Goal: Obtain resource: Obtain resource

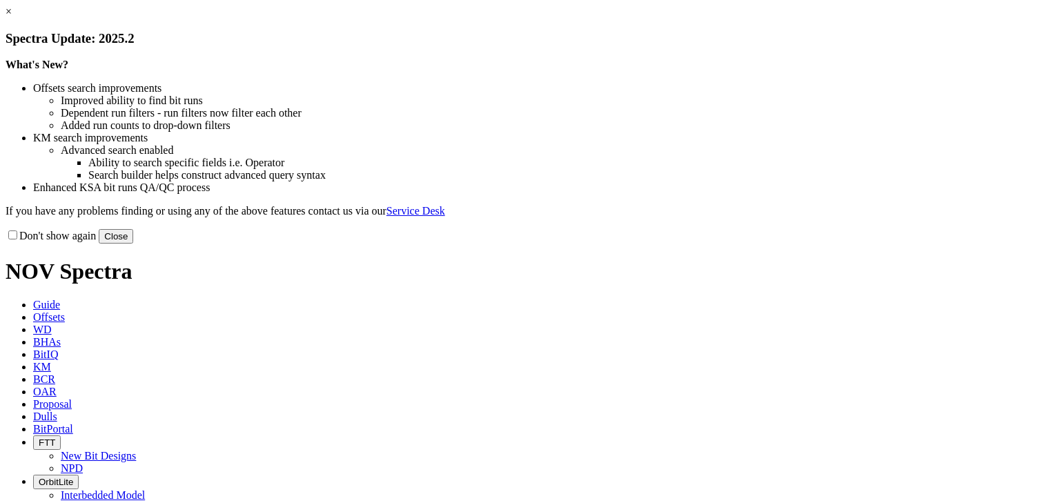
click at [12, 17] on link "×" at bounding box center [9, 12] width 6 height 12
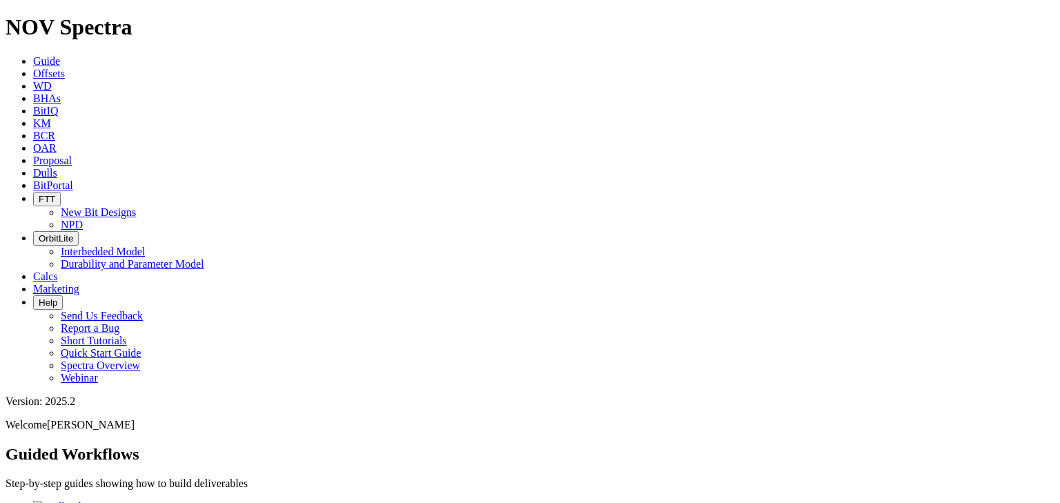
click at [33, 68] on icon at bounding box center [33, 74] width 0 height 12
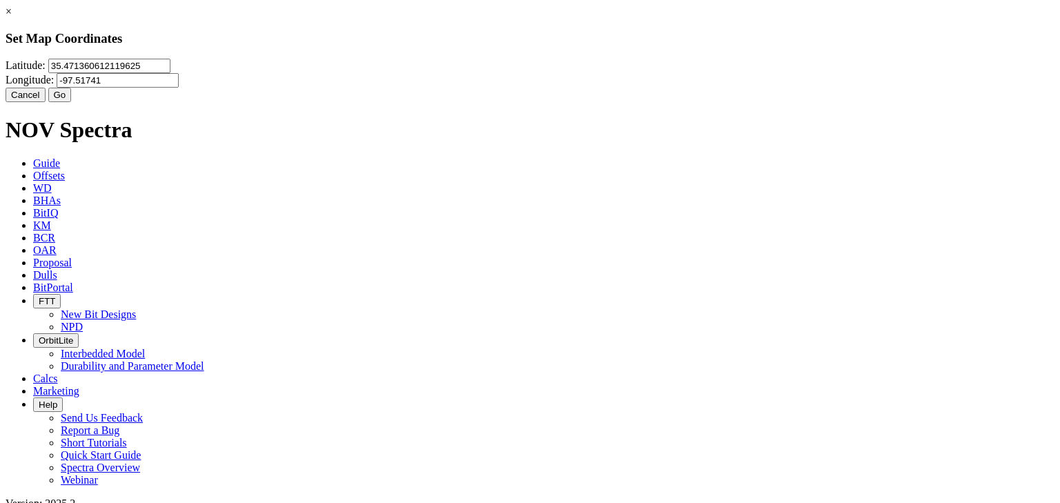
click at [171, 73] on input "35.471360612119625" at bounding box center [109, 66] width 122 height 14
type input "32.324983"
drag, startPoint x: 605, startPoint y: 86, endPoint x: 548, endPoint y: 92, distance: 57.6
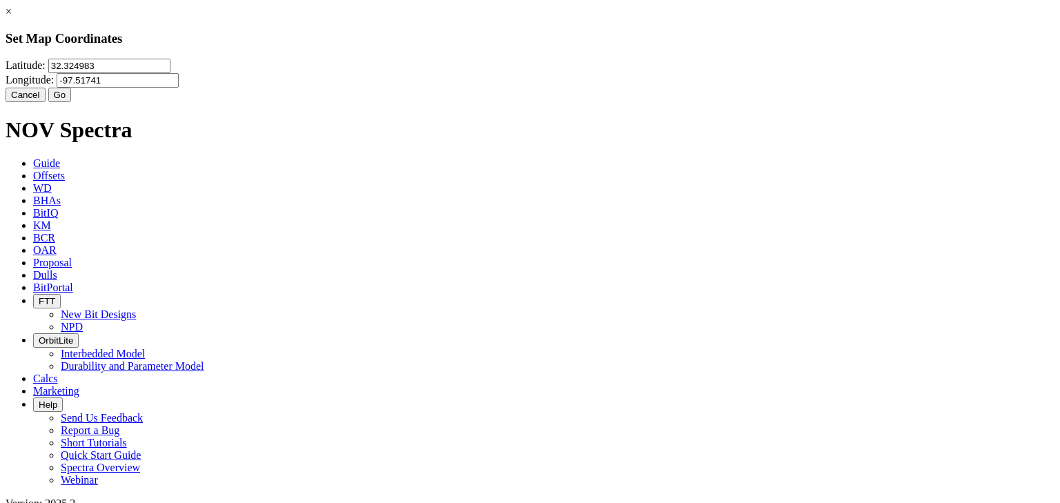
click at [179, 88] on input "-97.51741" at bounding box center [118, 80] width 122 height 14
type input "-103.5579"
click at [72, 102] on button "Go" at bounding box center [59, 95] width 23 height 14
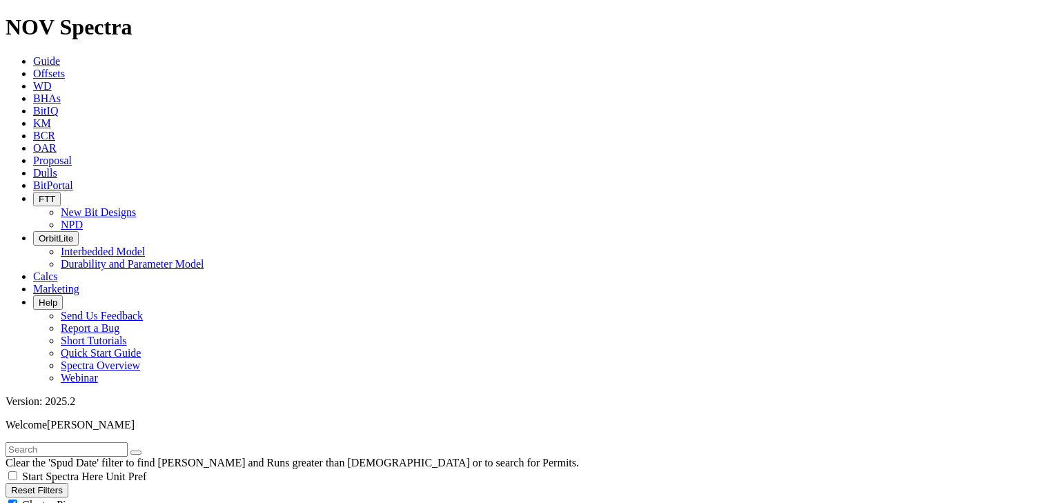
radio input "true"
radio input "false"
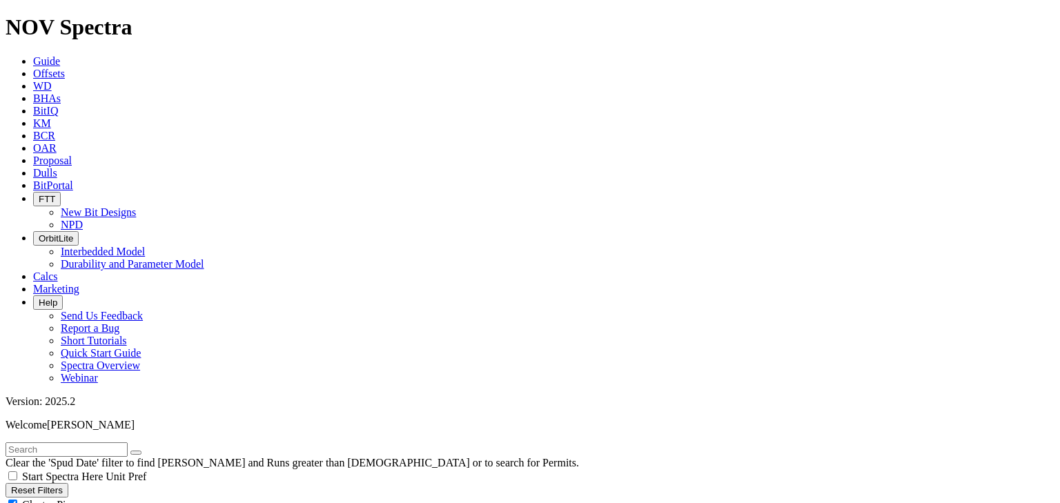
scroll to position [276, 0]
type input "20"
drag, startPoint x: 21, startPoint y: 212, endPoint x: 155, endPoint y: 264, distance: 142.9
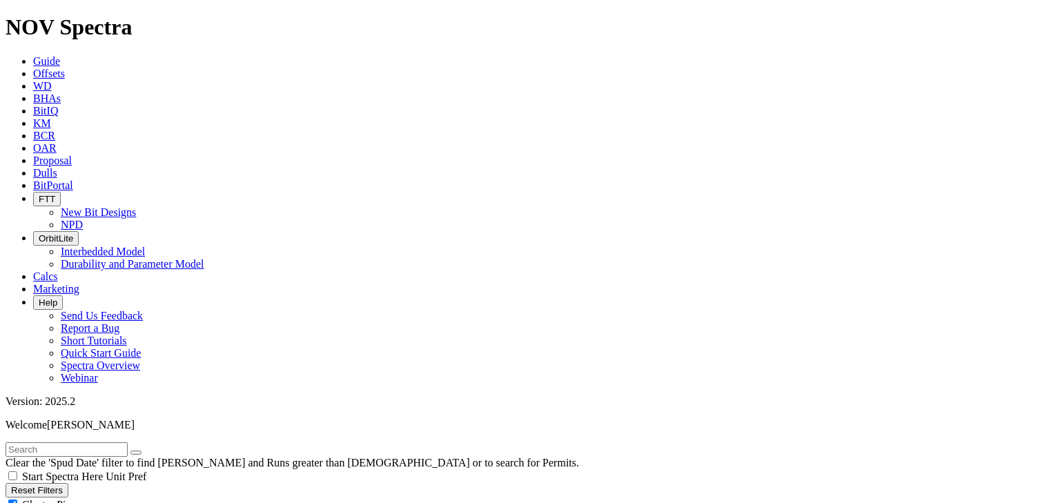
type input "[DATE]"
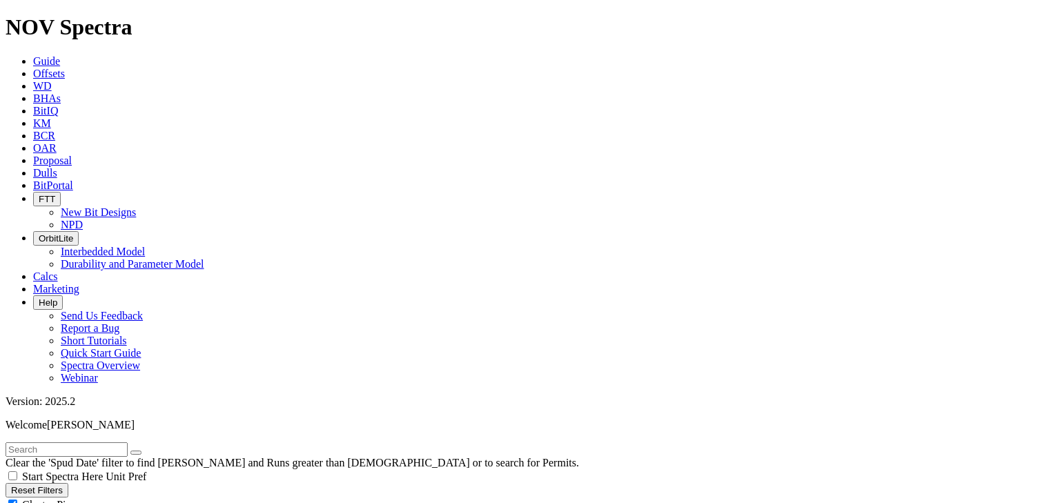
type input "[DATE]"
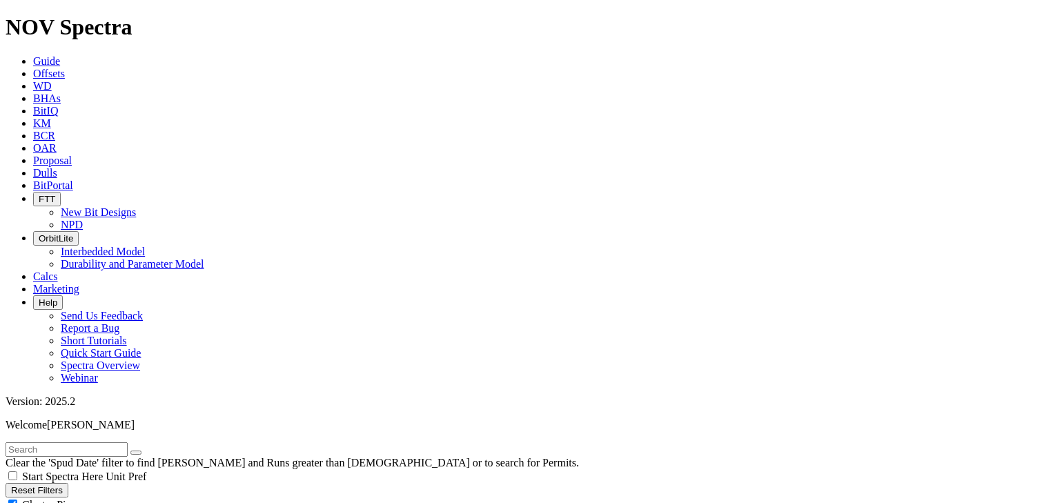
click at [119, 442] on input "text" at bounding box center [67, 449] width 122 height 14
click at [83, 442] on input "text" at bounding box center [67, 449] width 122 height 14
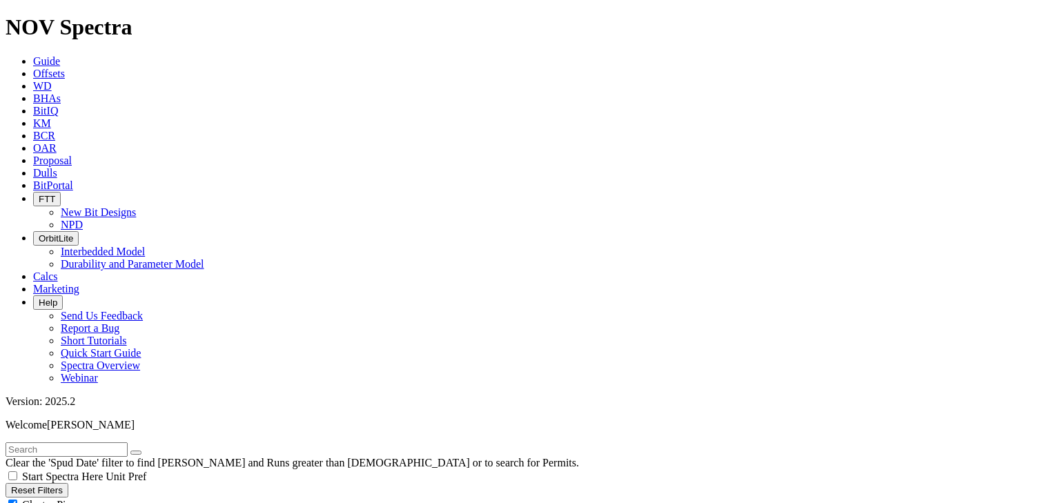
paste input "[PERSON_NAME] STATE COM 145H"
type input "[PERSON_NAME] STATE COM 145H"
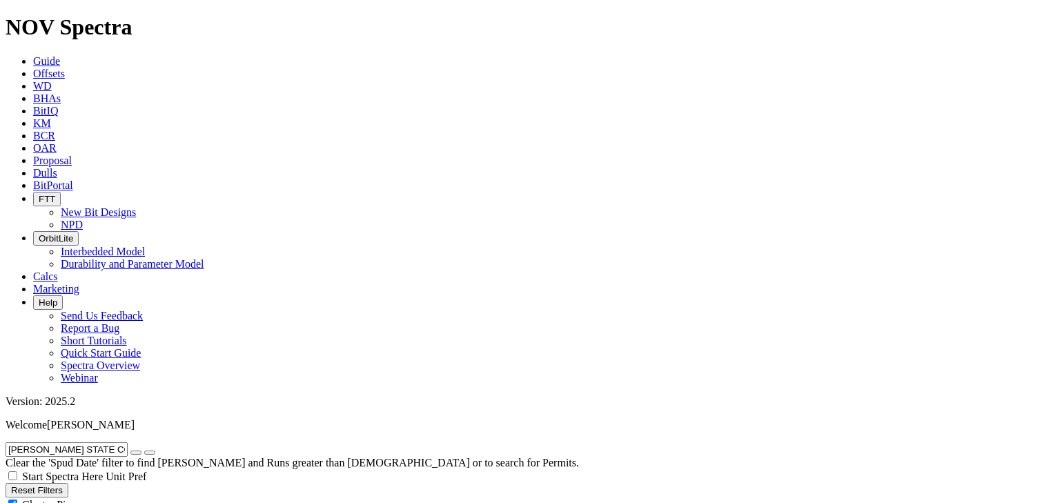
click at [136, 453] on icon "button" at bounding box center [136, 453] width 0 height 0
click at [78, 442] on input "text" at bounding box center [67, 449] width 122 height 14
paste input "CHARLIE KS STATE COM 154H"
type input "CHARLIE KS STATE COM 154H"
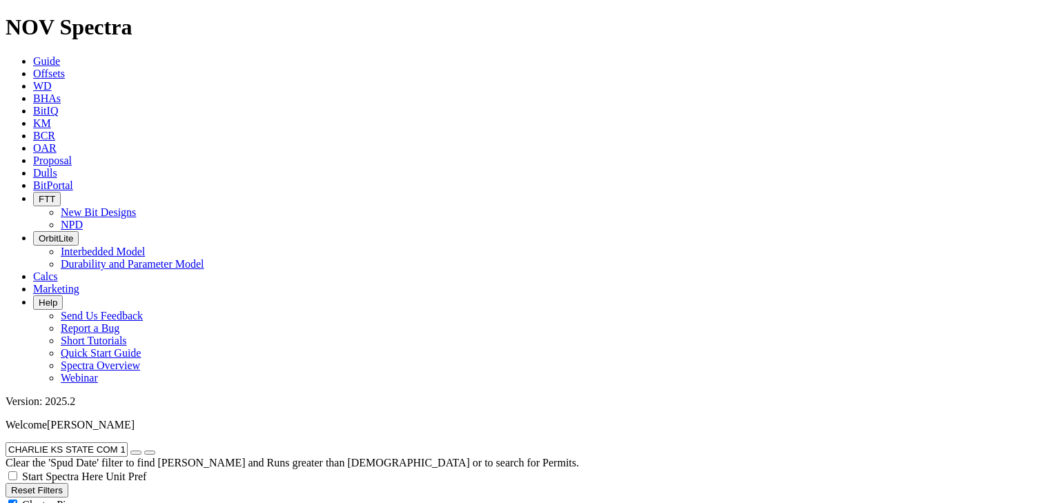
click at [136, 453] on icon "button" at bounding box center [136, 453] width 0 height 0
click at [53, 442] on input "text" at bounding box center [67, 449] width 122 height 14
paste input "CHARLIE KS STATE COM 154H"
type input "CHARLIE KS STATE COM 154H"
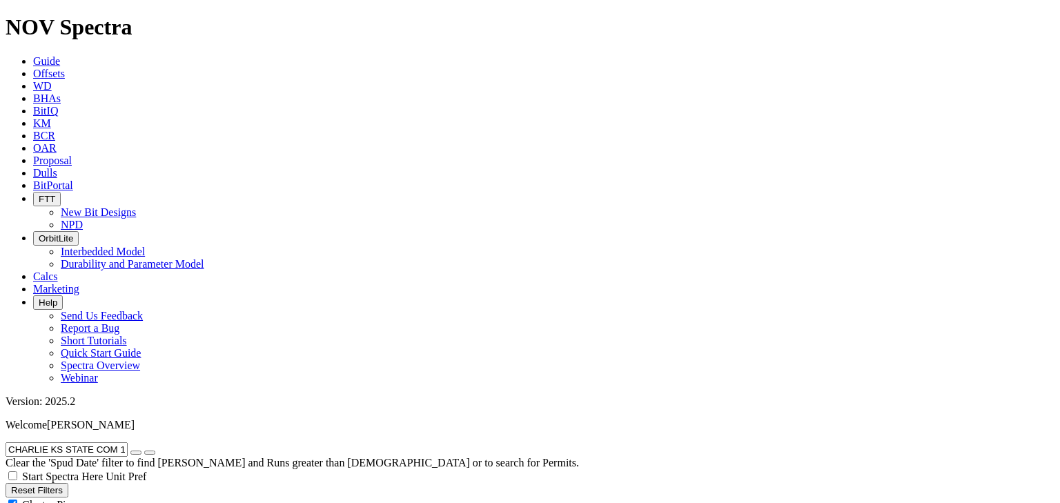
radio input "true"
radio input "false"
click at [136, 453] on icon "button" at bounding box center [136, 453] width 0 height 0
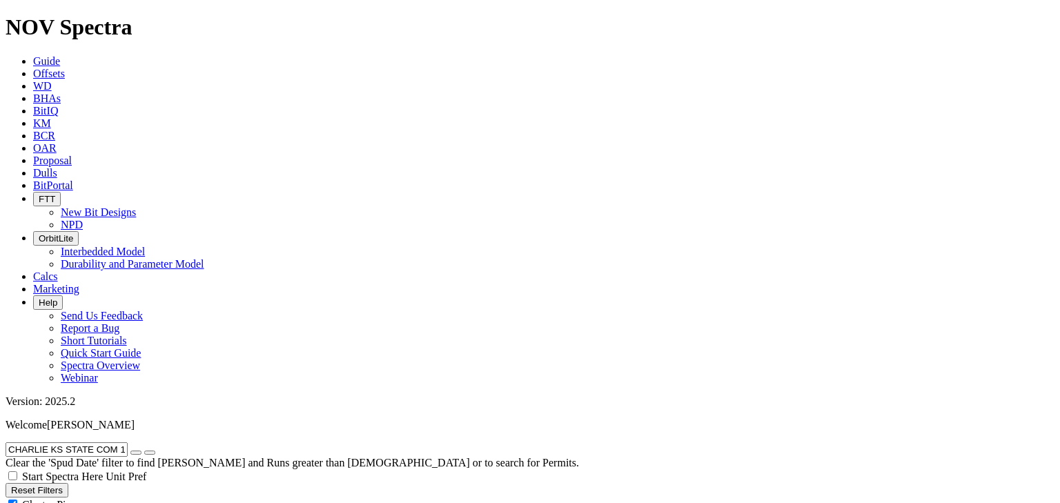
radio input "false"
radio input "true"
click at [97, 442] on input "text" at bounding box center [67, 449] width 122 height 14
paste input "[PERSON_NAME] FED COM 121H"
type input "[PERSON_NAME] FED COM 121H"
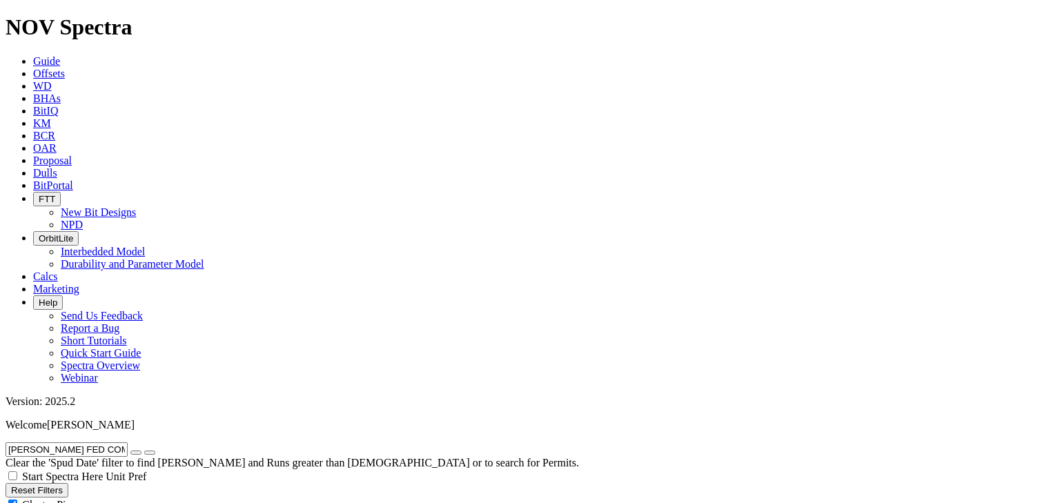
radio input "true"
radio input "false"
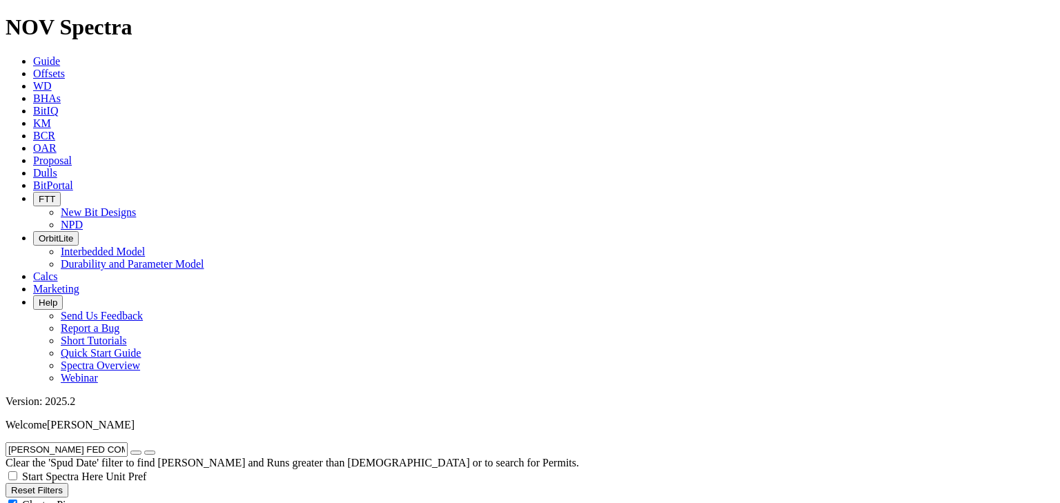
click at [126, 442] on input "[PERSON_NAME] FED COM 121H" at bounding box center [67, 449] width 122 height 14
paste input "CHARLIE KS STATE COM 154"
type input "CHARLIE KS STATE COM 154H"
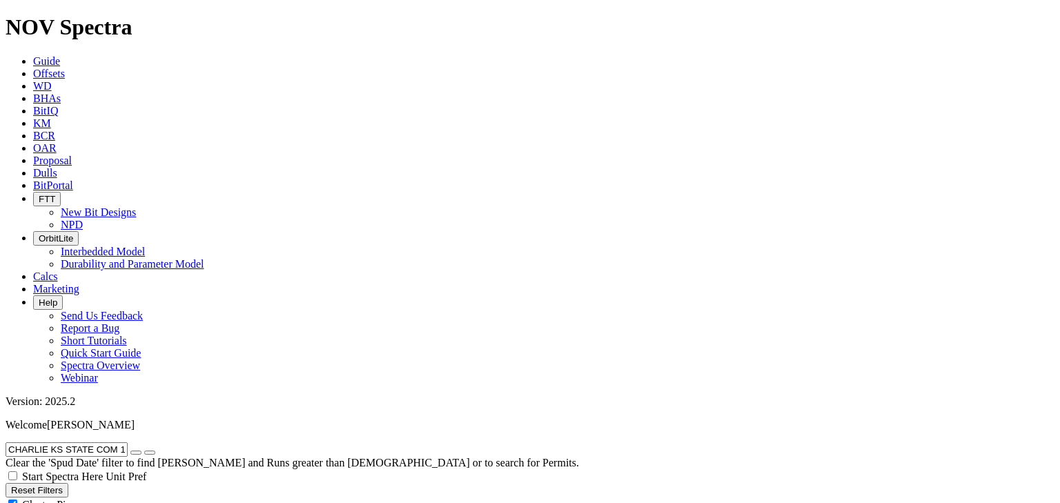
click at [142, 451] on button "button" at bounding box center [135, 453] width 11 height 4
radio input "false"
radio input "true"
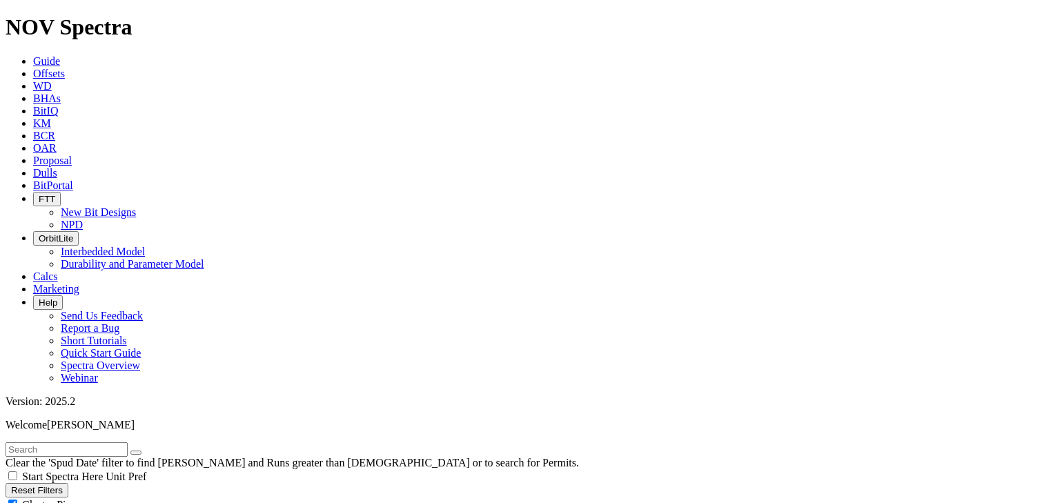
radio input "true"
radio input "false"
click at [67, 442] on input "text" at bounding box center [67, 449] width 122 height 14
paste input "MIRROR FEDERAL COM 301H"
type input "MIRROR FEDERAL COM 301H"
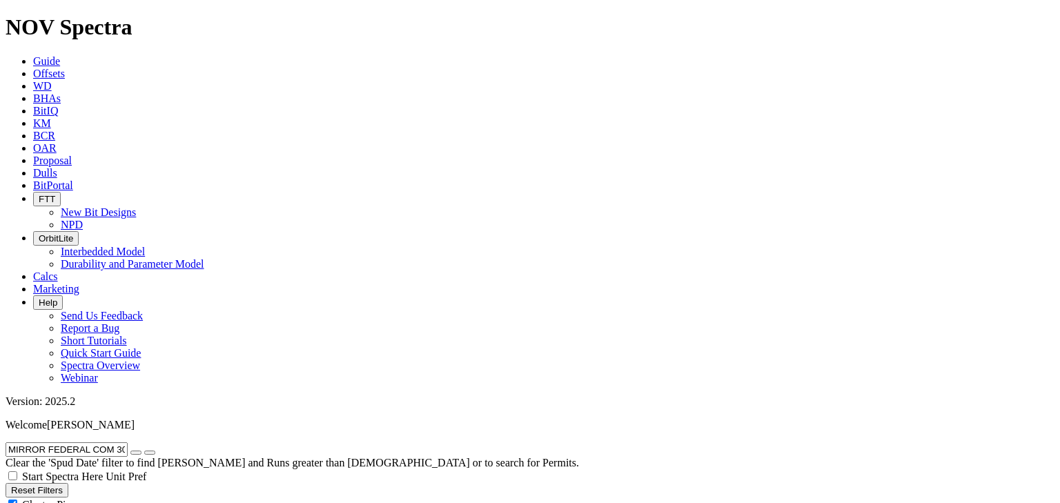
click at [136, 453] on icon "button" at bounding box center [136, 453] width 0 height 0
radio input "false"
radio input "true"
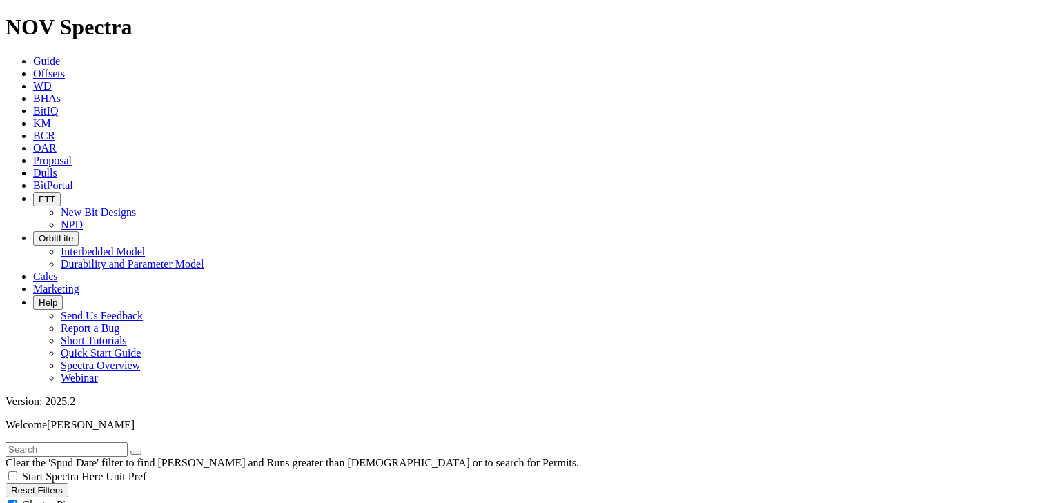
radio input "true"
radio input "false"
click at [66, 442] on input "text" at bounding box center [67, 449] width 122 height 14
paste input "QUESO [PERSON_NAME] 13 STATE COM 301H"
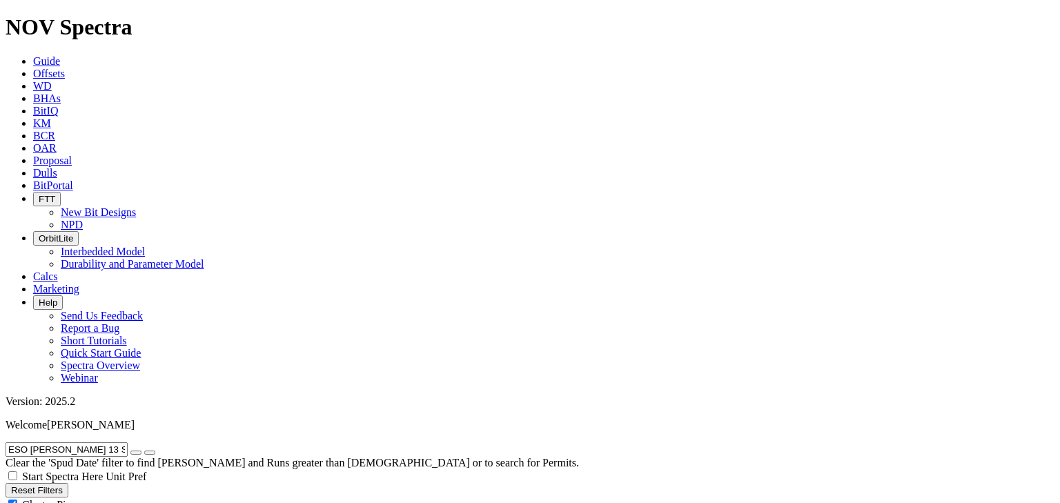
type input "QUESO [PERSON_NAME] 13 STATE COM 301H"
click at [136, 453] on icon "button" at bounding box center [136, 453] width 0 height 0
radio input "false"
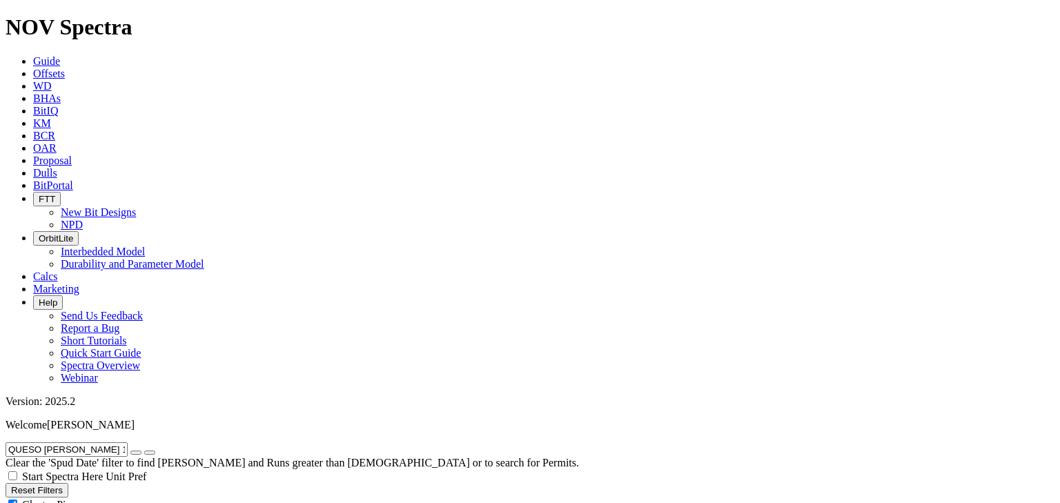
radio input "true"
click at [77, 442] on input "text" at bounding box center [67, 449] width 122 height 14
paste input "ZN 27 22 FED STATE COM 602H"
type input "ZN 27 22 FED STATE COM 602H"
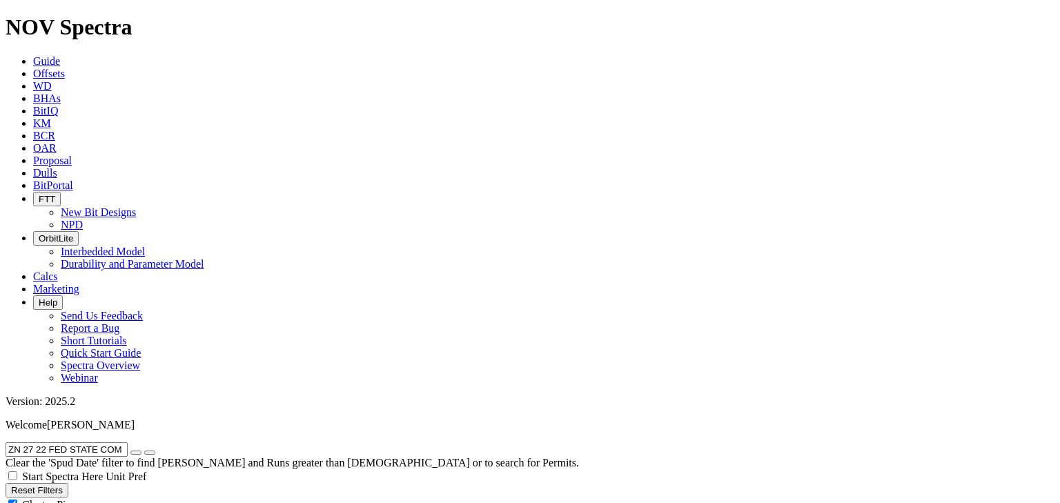
radio input "true"
radio input "false"
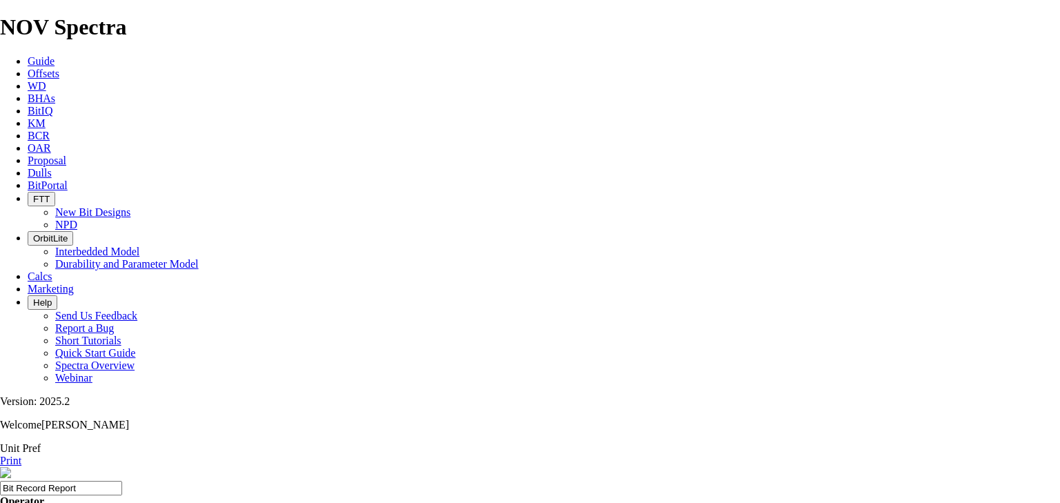
scroll to position [14, 0]
click at [21, 455] on link "Print" at bounding box center [10, 461] width 21 height 12
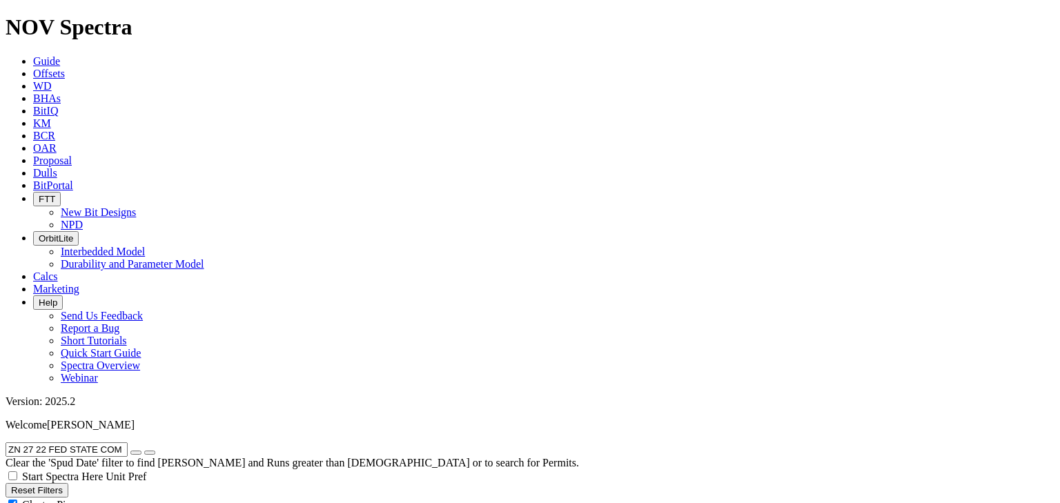
click at [136, 453] on icon "button" at bounding box center [136, 453] width 0 height 0
radio input "false"
radio input "true"
click at [105, 442] on input "text" at bounding box center [67, 449] width 122 height 14
paste input "AIRSTREAM 24 STATE COM 302H"
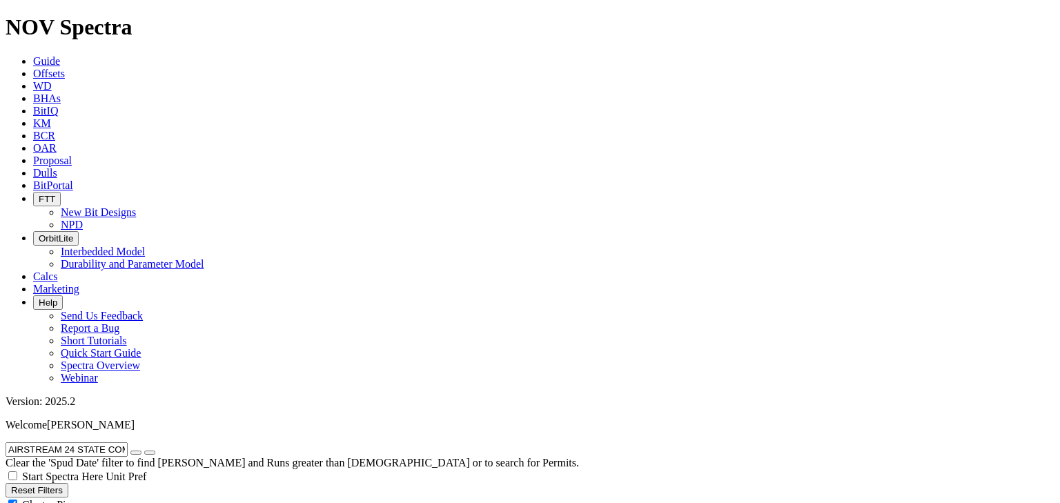
type input "AIRSTREAM 24 STATE COM 302H"
radio input "true"
radio input "false"
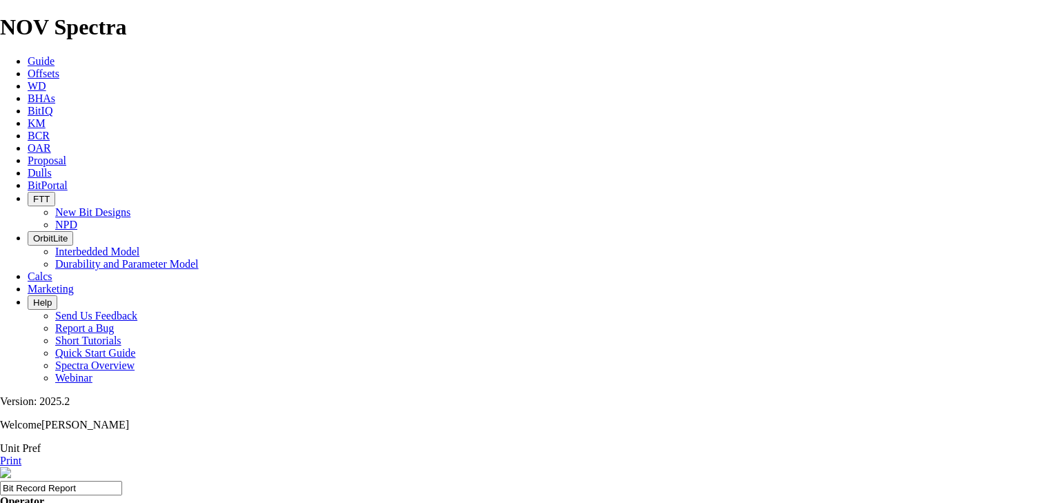
drag, startPoint x: 337, startPoint y: 297, endPoint x: 291, endPoint y: 338, distance: 62.1
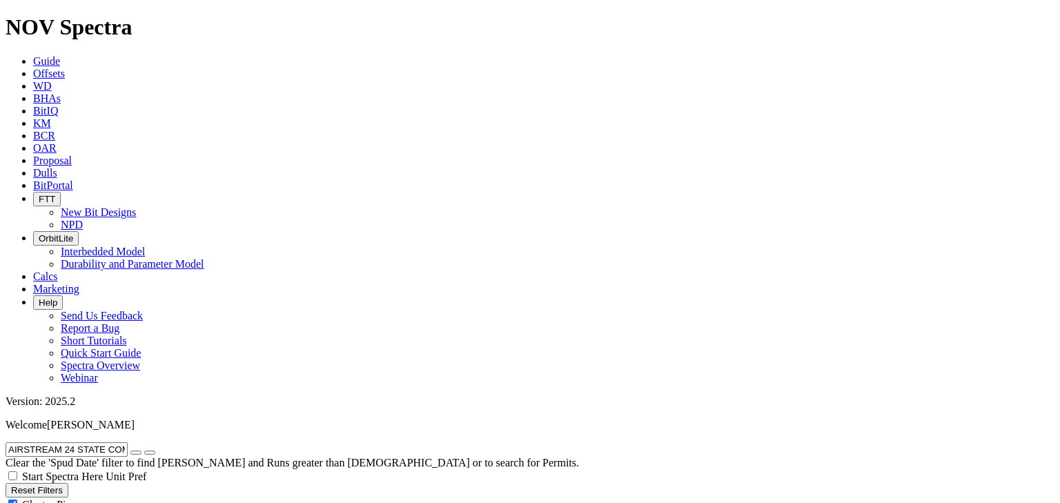
click at [142, 451] on button "button" at bounding box center [135, 453] width 11 height 4
radio input "false"
radio input "true"
click at [119, 442] on input "text" at bounding box center [67, 449] width 122 height 14
paste input "[PERSON_NAME] 17 STATE COM 122H"
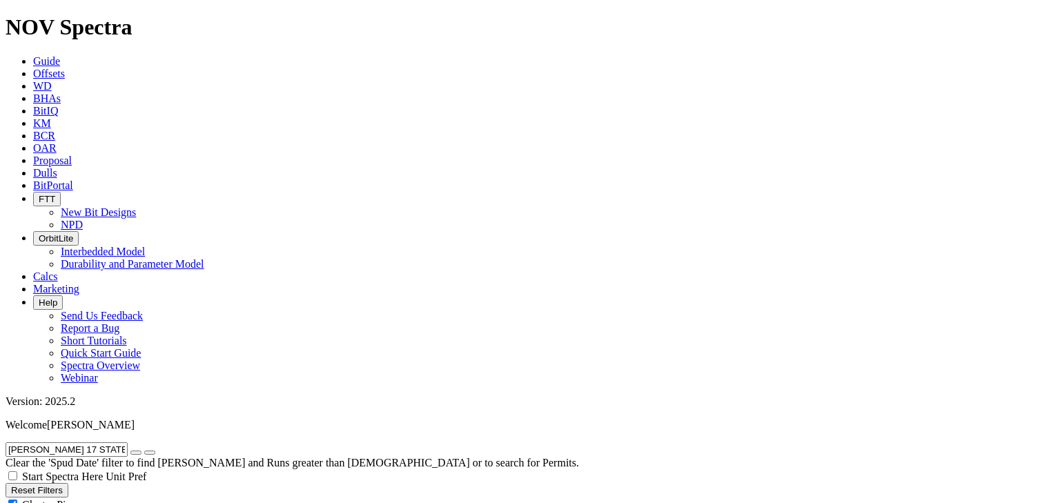
scroll to position [0, 20]
type input "[PERSON_NAME] 17 STATE COM 122H"
radio input "true"
radio input "false"
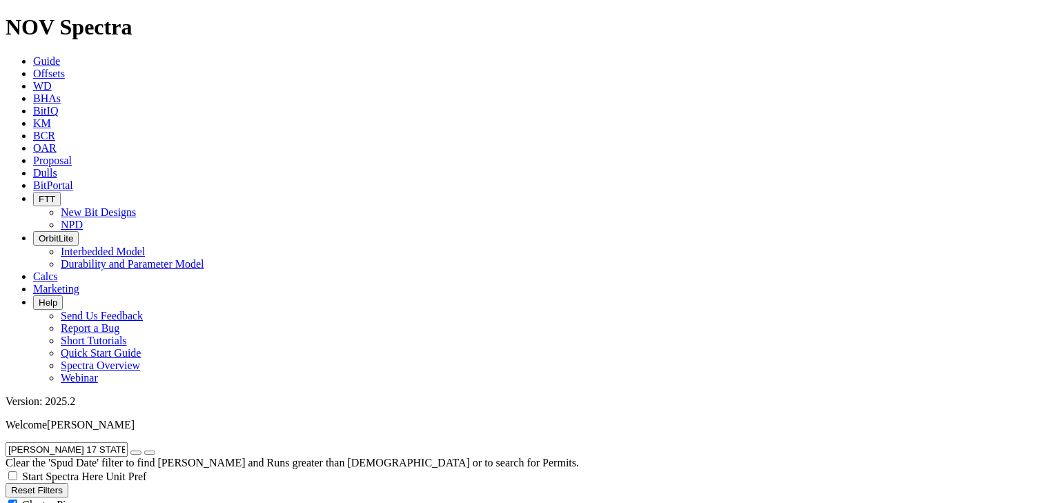
click at [136, 453] on icon "button" at bounding box center [136, 453] width 0 height 0
radio input "false"
radio input "true"
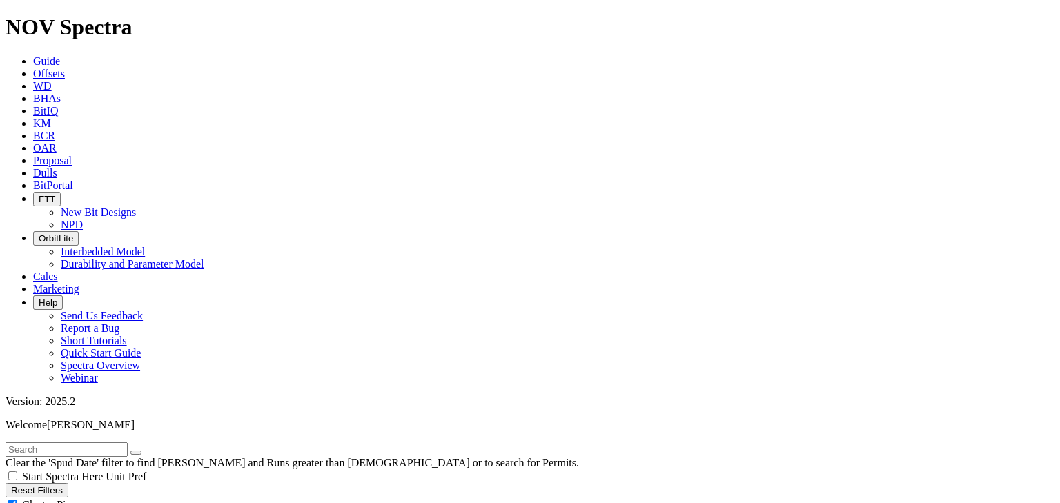
click at [97, 442] on input "text" at bounding box center [67, 449] width 122 height 14
paste input "POKER LAKE UNIT 23 DTD 102H"
type input "POKER LAKE UNIT 23 DTD 102H"
radio input "true"
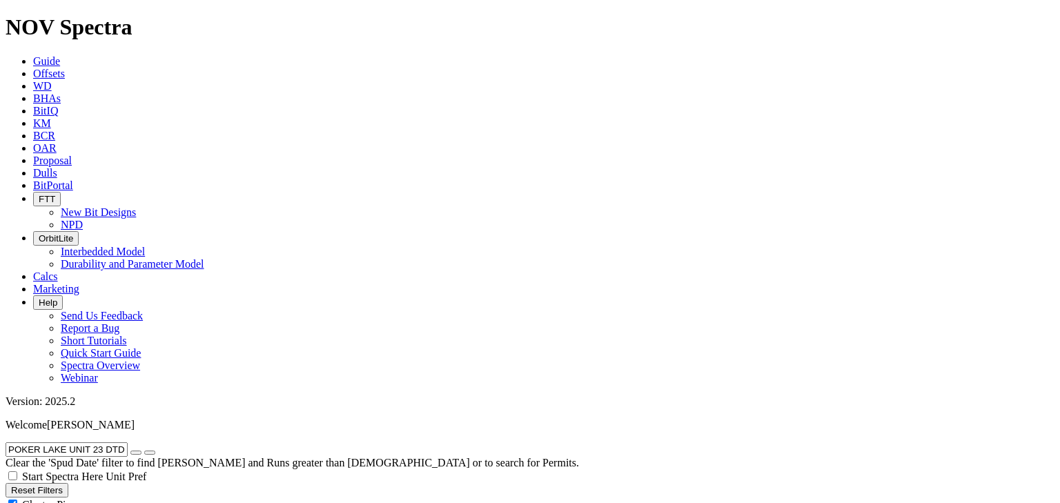
radio input "false"
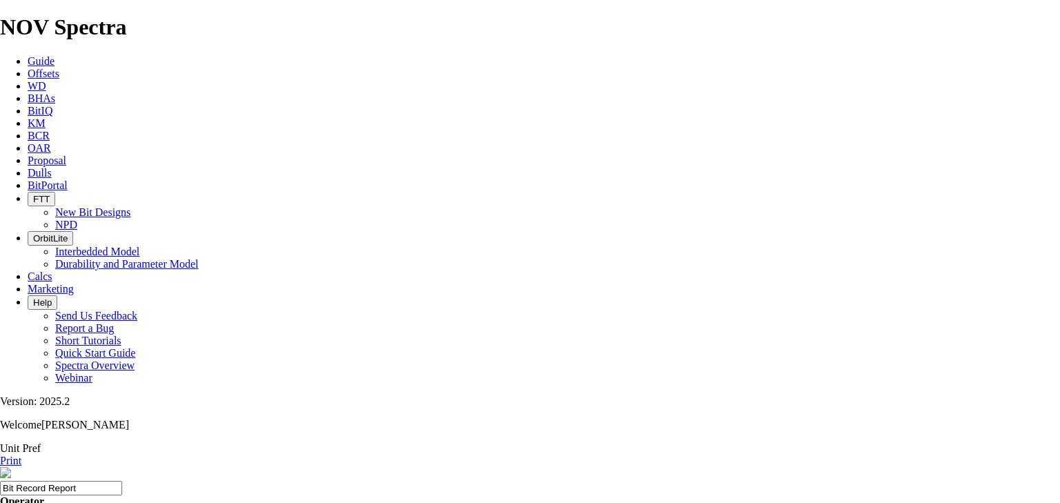
click at [21, 455] on link "Print" at bounding box center [10, 461] width 21 height 12
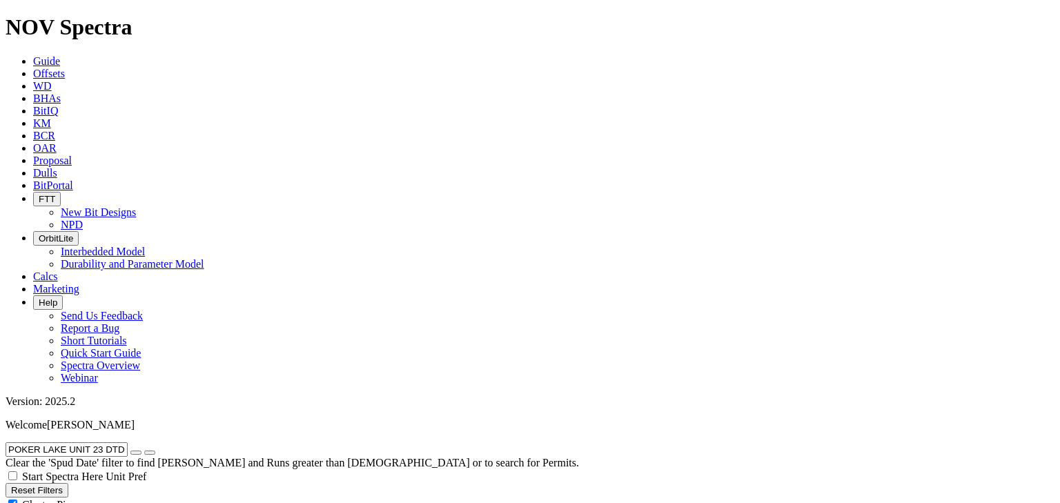
click at [136, 453] on icon "button" at bounding box center [136, 453] width 0 height 0
radio input "false"
radio input "true"
click at [113, 442] on input "text" at bounding box center [67, 449] width 122 height 14
paste input "[PERSON_NAME] 9 FEDERAL COM 303H"
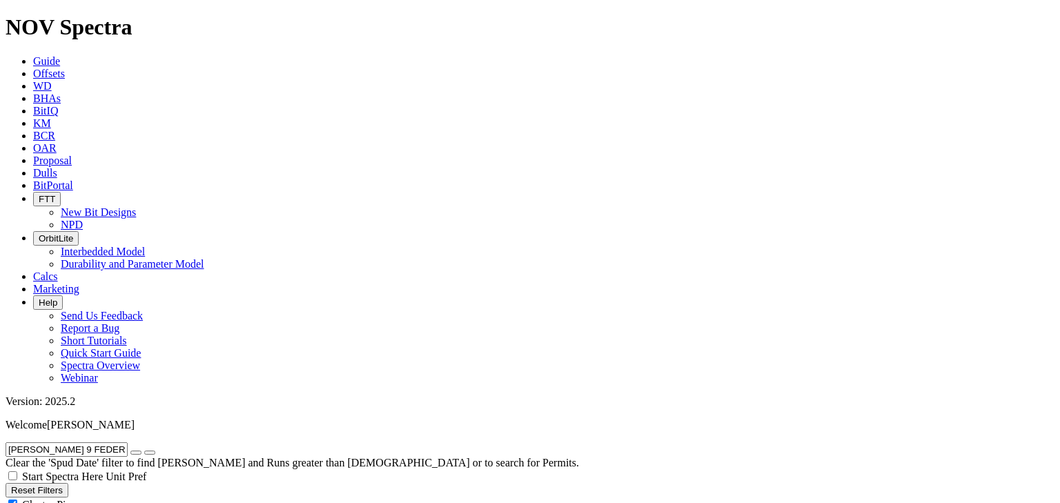
type input "[PERSON_NAME] 9 FEDERAL COM 303H"
radio input "true"
radio input "false"
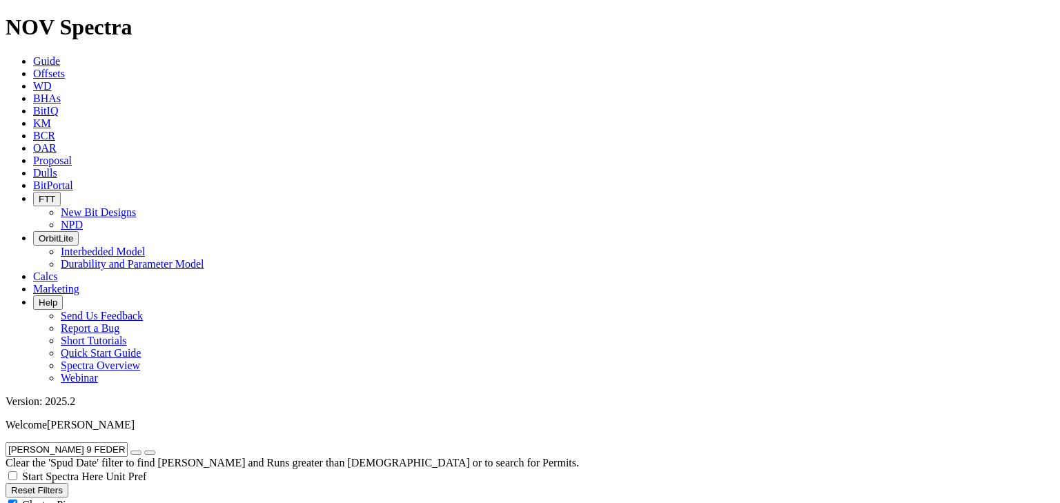
click at [128, 442] on input "[PERSON_NAME] 9 FEDERAL COM 303H" at bounding box center [67, 449] width 122 height 14
type input "[PERSON_NAME] 9 FEDERAL COM 301H"
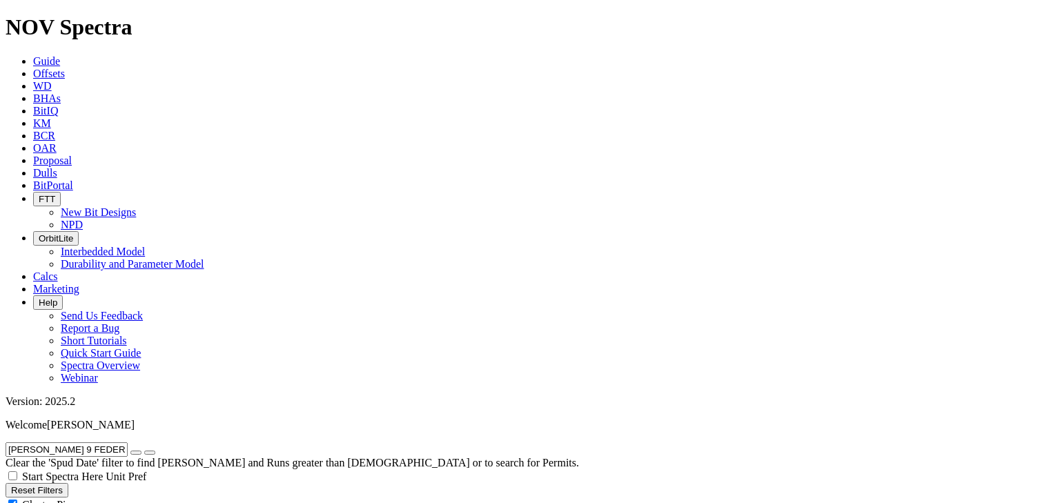
click at [136, 453] on icon "button" at bounding box center [136, 453] width 0 height 0
radio input "false"
radio input "true"
click at [111, 442] on input "text" at bounding box center [67, 449] width 122 height 14
paste input "[PERSON_NAME] 9 FED COM 702H"
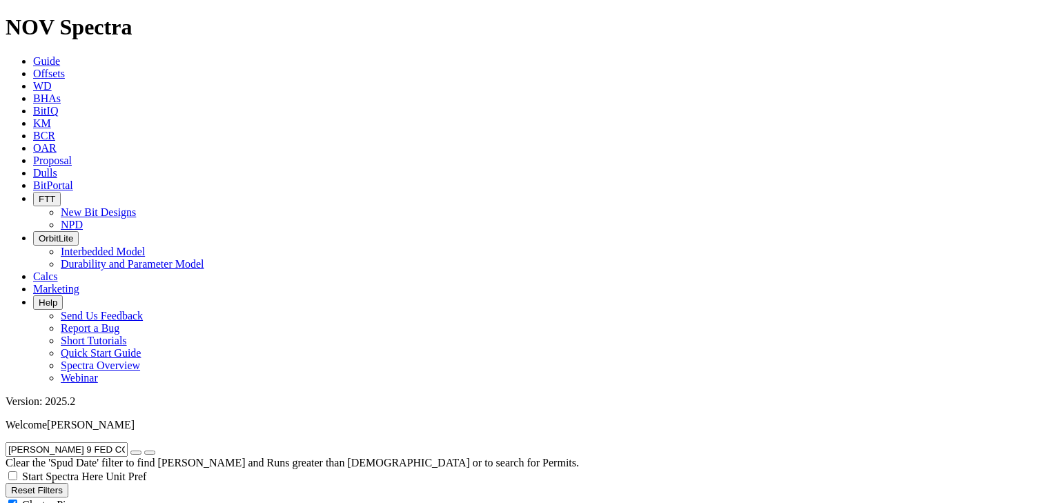
type input "[PERSON_NAME] 9 FED COM 702H"
radio input "true"
radio input "false"
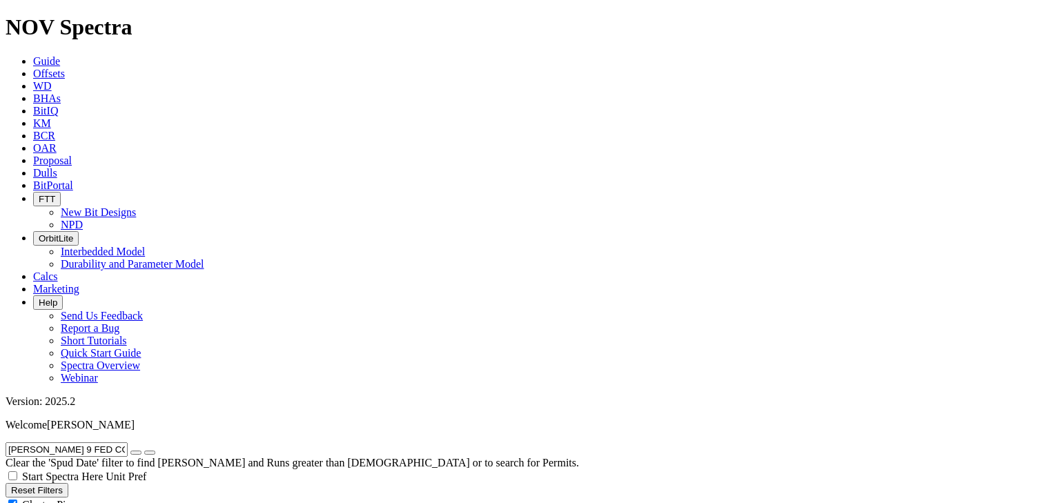
drag, startPoint x: 135, startPoint y: 64, endPoint x: -106, endPoint y: 77, distance: 241.3
paste input "EXMOOR 10-34 FED COM 12"
type input "EXMOOR 10-34 FED COM 122H"
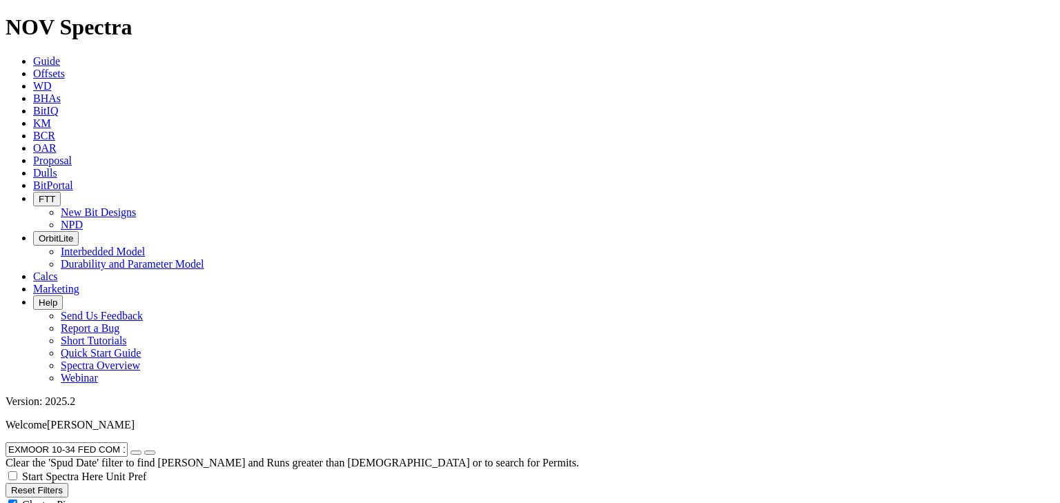
click at [136, 453] on icon "button" at bounding box center [136, 453] width 0 height 0
radio input "false"
radio input "true"
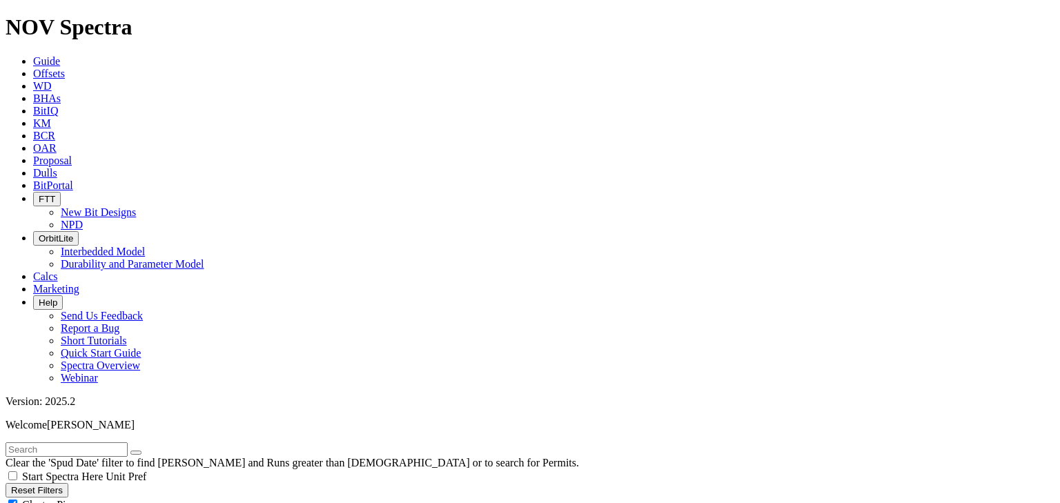
click at [90, 442] on input "text" at bounding box center [67, 449] width 122 height 14
paste input "FRODERICK 33 FED COM 587H"
type input "FRODERICK 33 FED COM 587H"
radio input "true"
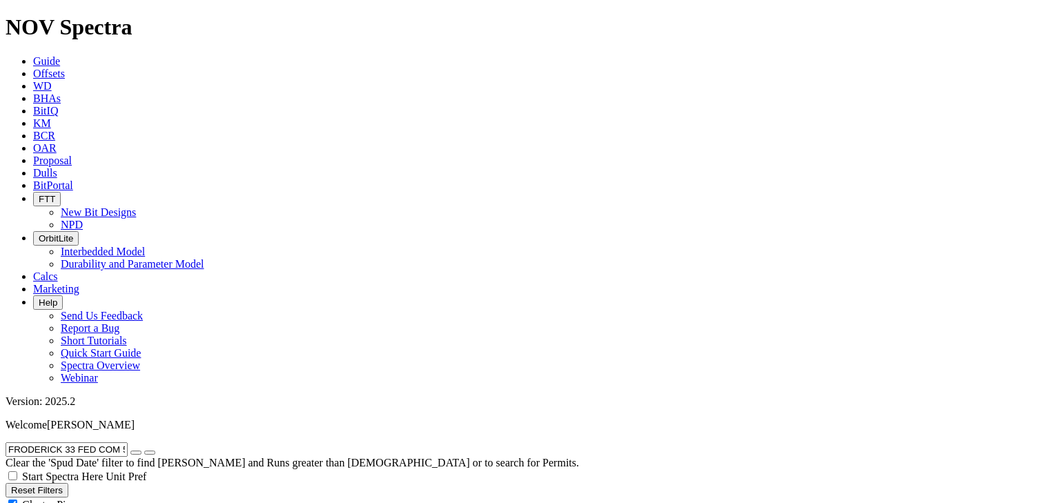
radio input "false"
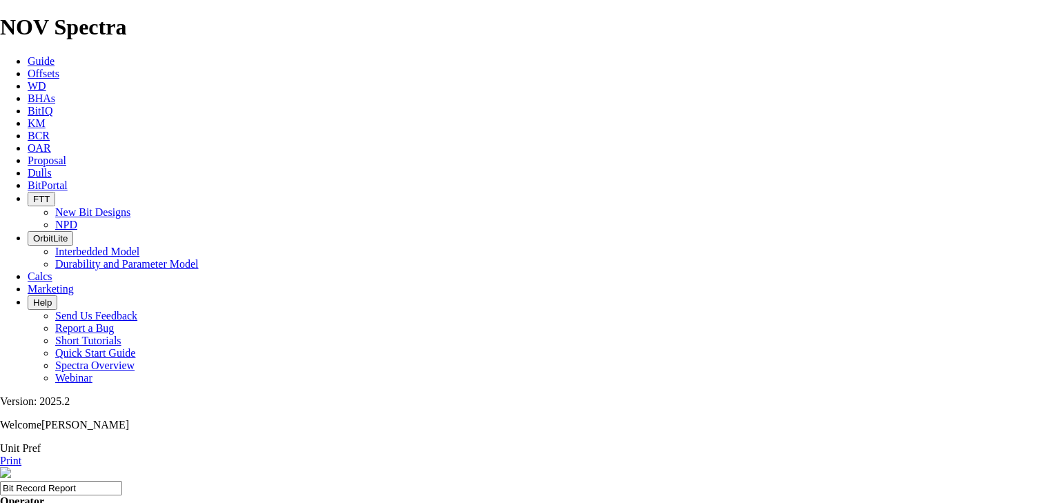
click at [21, 455] on link "Print" at bounding box center [10, 461] width 21 height 12
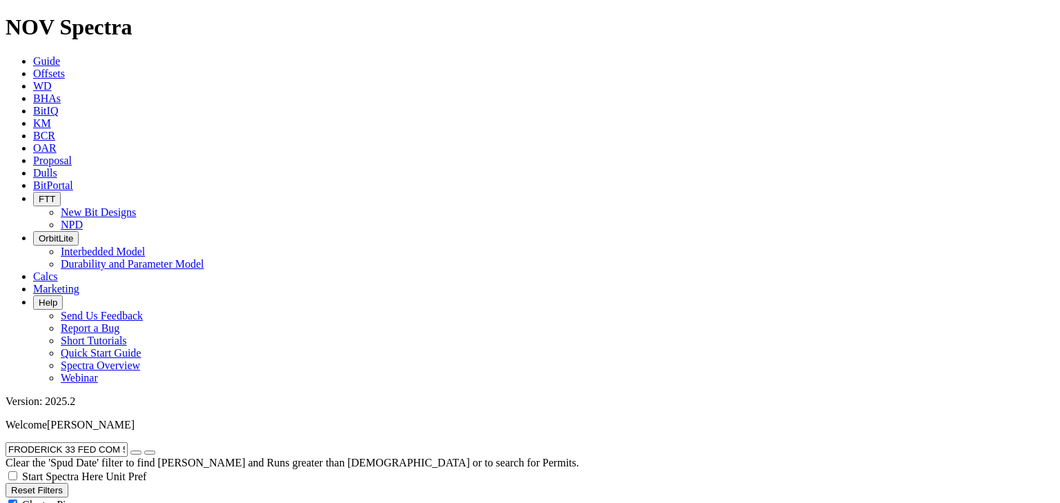
click at [136, 453] on icon "button" at bounding box center [136, 453] width 0 height 0
click at [93, 442] on input "text" at bounding box center [67, 449] width 122 height 14
paste input "[PERSON_NAME] 9 FED COM 603H"
type input "[PERSON_NAME] 9 FED COM 603H"
click at [136, 453] on icon "button" at bounding box center [136, 453] width 0 height 0
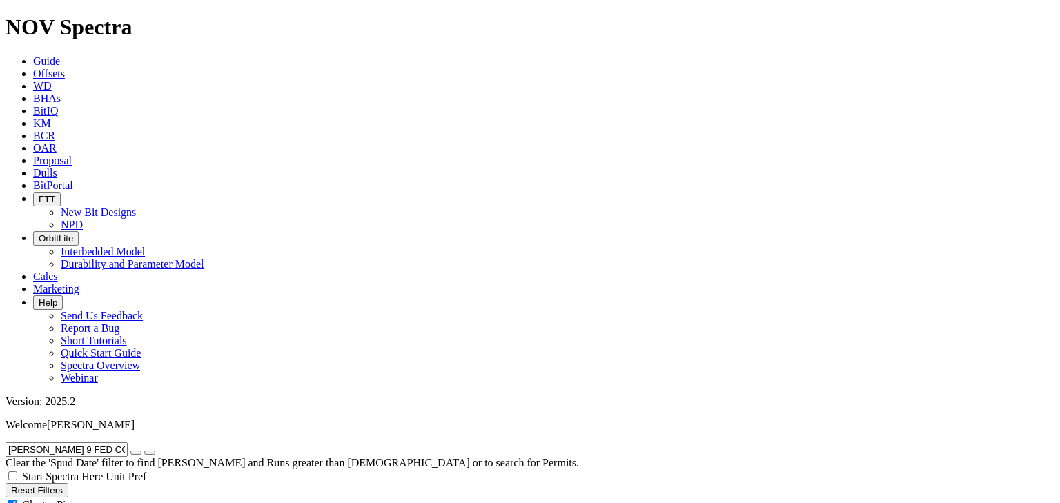
radio input "false"
radio input "true"
radio input "false"
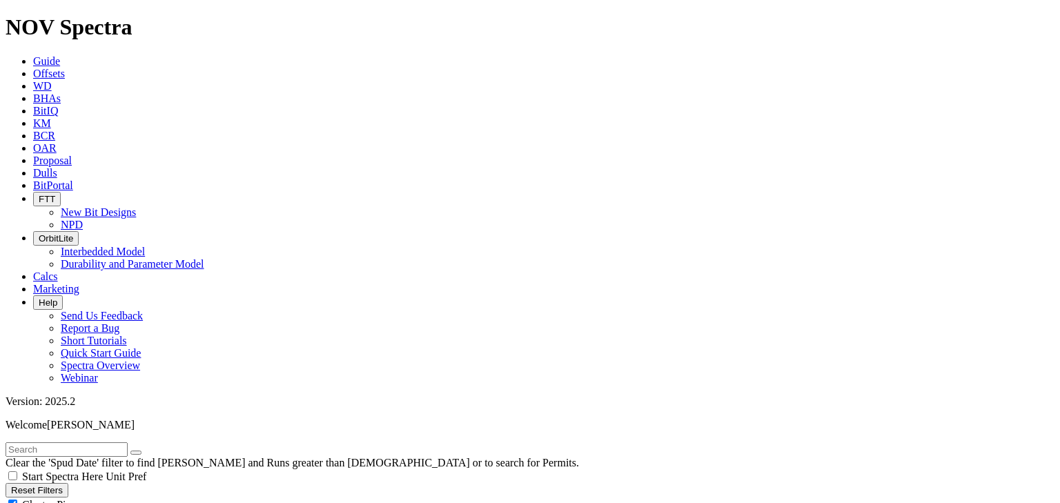
click at [77, 442] on input "text" at bounding box center [67, 449] width 122 height 14
paste input "[PERSON_NAME] 9 FED COM 603H"
type input "[PERSON_NAME] 9 FED COM 603H"
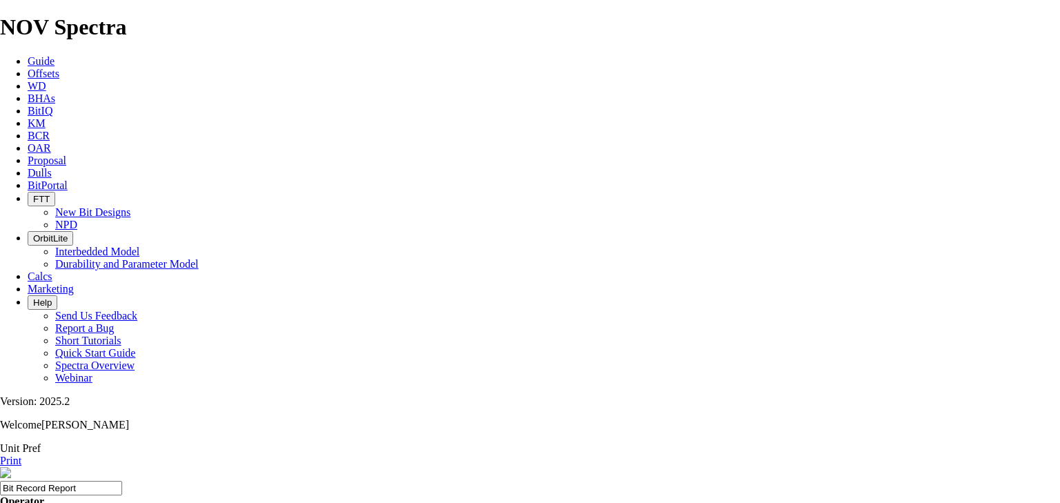
scroll to position [124, 0]
click at [21, 455] on link "Print" at bounding box center [10, 461] width 21 height 12
